Goal: Check status: Check status

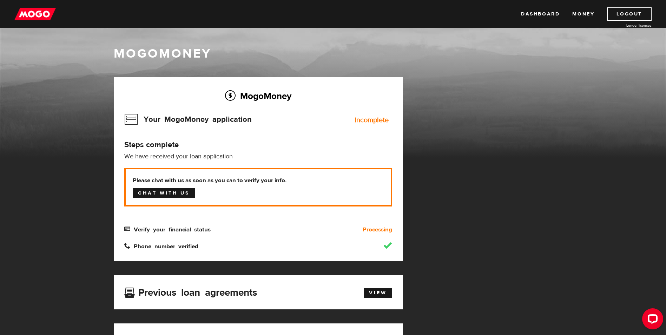
click at [172, 196] on link "Chat with us" at bounding box center [164, 193] width 62 height 10
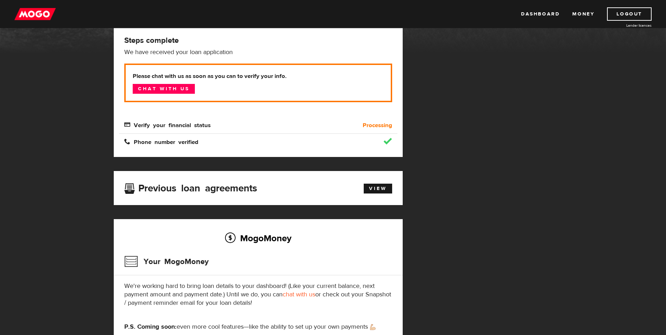
scroll to position [105, 0]
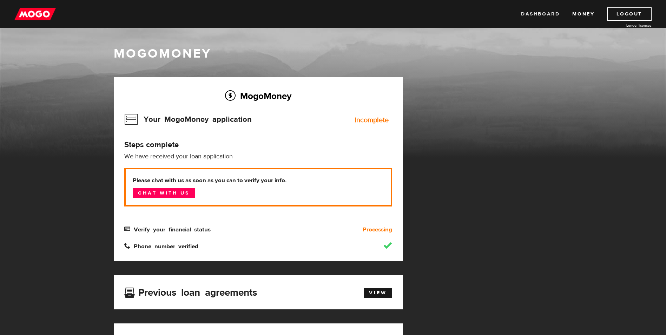
click at [535, 15] on link "Dashboard" at bounding box center [540, 13] width 39 height 13
click at [622, 17] on link "Logout" at bounding box center [629, 13] width 45 height 13
click at [126, 229] on span "Verify your financial status" at bounding box center [167, 229] width 86 height 6
click at [188, 231] on span "Verify your financial status" at bounding box center [167, 229] width 86 height 6
click at [372, 229] on b "Processing" at bounding box center [377, 229] width 29 height 8
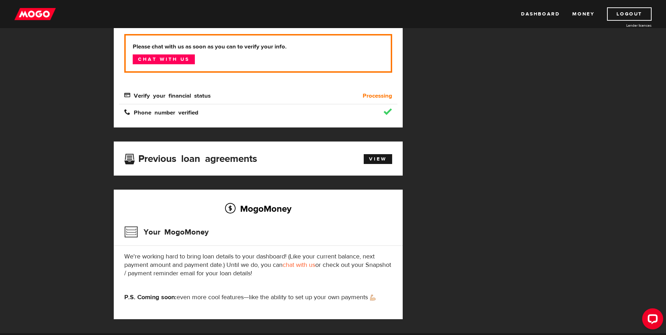
scroll to position [125, 0]
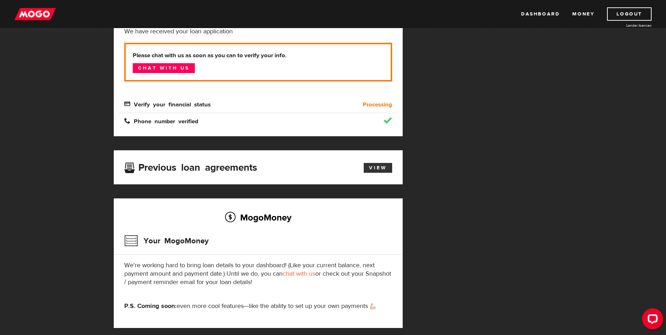
click at [379, 168] on link "View" at bounding box center [378, 168] width 28 height 10
